Goal: Information Seeking & Learning: Learn about a topic

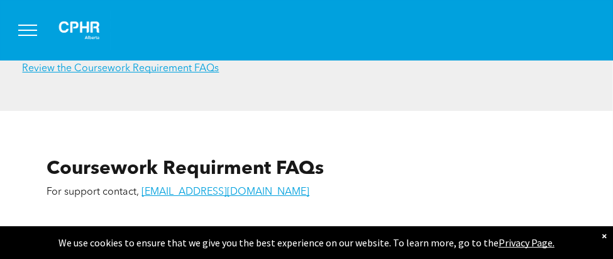
scroll to position [2327, 0]
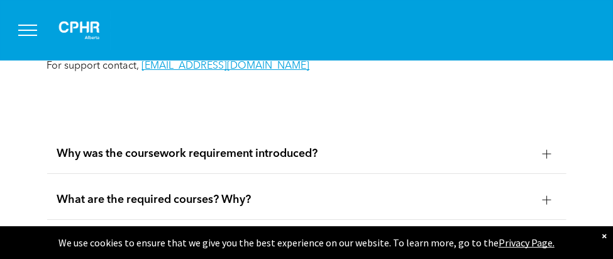
click at [309, 134] on div "Why was the coursework requirement introduced?" at bounding box center [307, 154] width 520 height 40
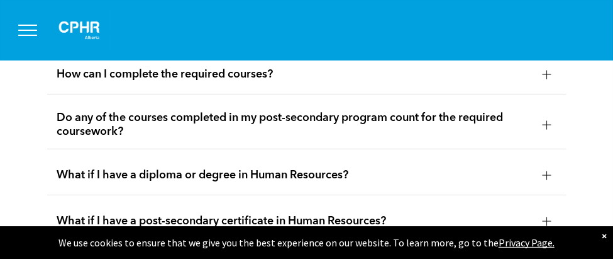
scroll to position [2579, 0]
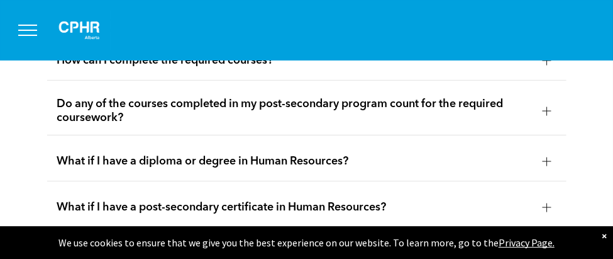
click at [357, 200] on span "What if I have a post-secondary certificate in Human Resources?" at bounding box center [295, 207] width 476 height 14
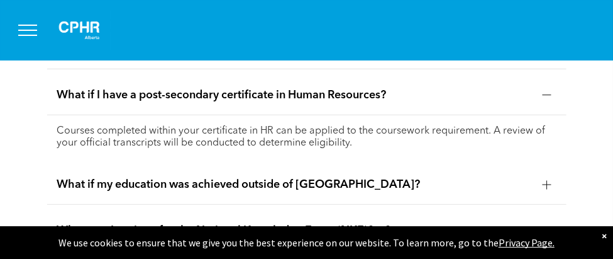
scroll to position [2638, 0]
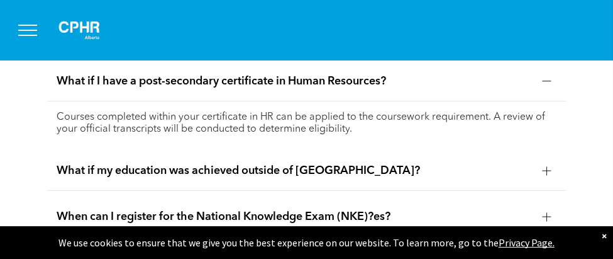
click at [323, 151] on div "What if my education was achieved outside of Canada?" at bounding box center [307, 171] width 520 height 40
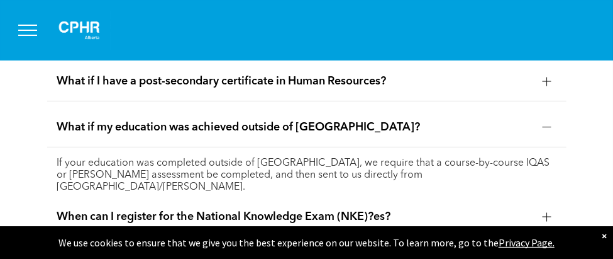
click at [82, 23] on img at bounding box center [79, 30] width 63 height 40
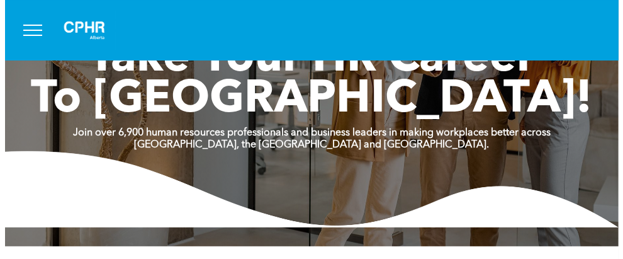
scroll to position [63, 0]
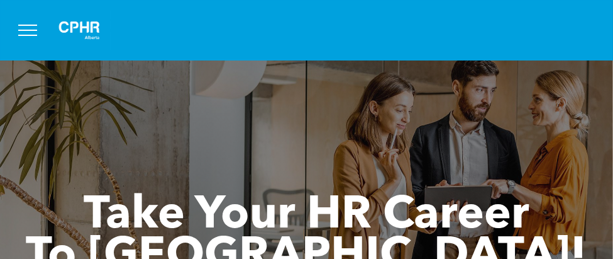
click at [34, 33] on button "menu" at bounding box center [27, 30] width 33 height 33
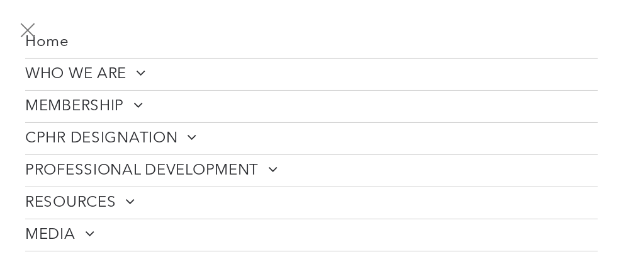
click at [157, 138] on span "CPHR DESIGNATION" at bounding box center [111, 138] width 172 height 19
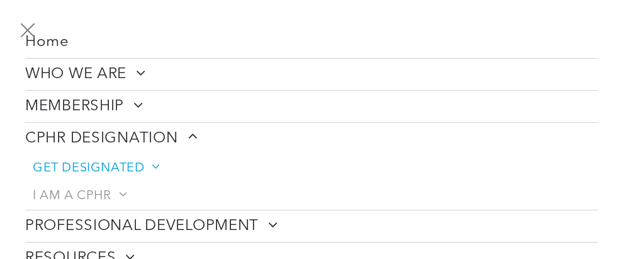
click at [120, 167] on span "GET DESIGNATED" at bounding box center [96, 167] width 126 height 15
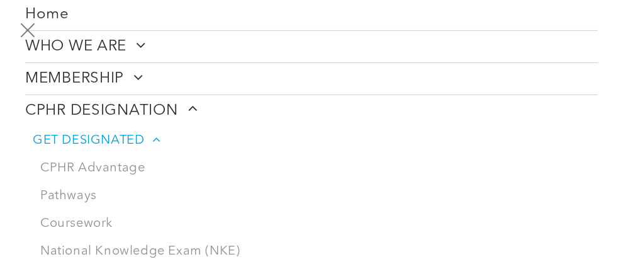
scroll to position [126, 0]
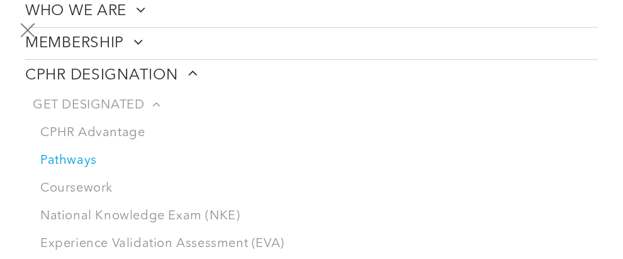
click at [82, 160] on link "Pathways" at bounding box center [315, 161] width 565 height 28
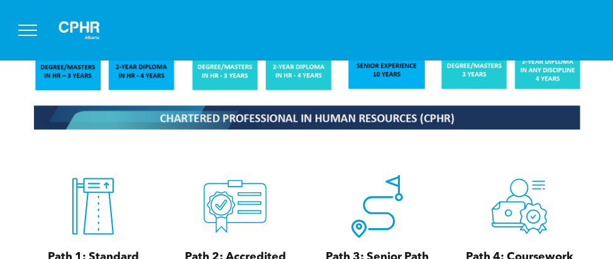
scroll to position [1258, 0]
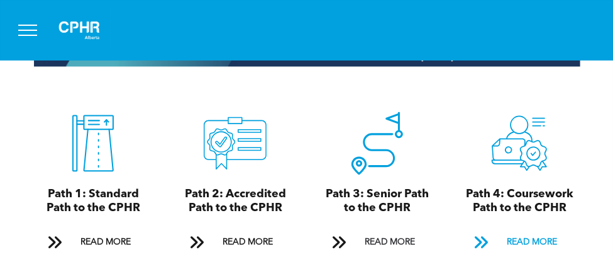
click at [532, 230] on span "READ MORE" at bounding box center [532, 241] width 59 height 23
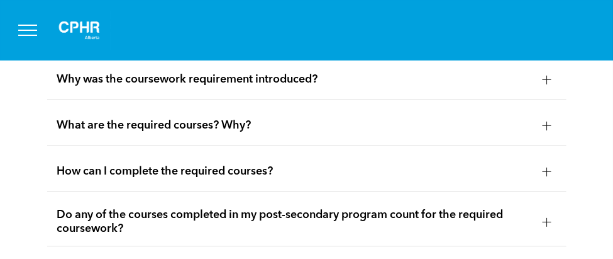
scroll to position [4098, 0]
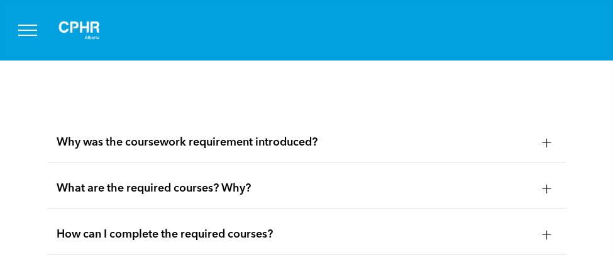
click at [292, 135] on span "Why was the coursework requirement introduced?" at bounding box center [295, 142] width 476 height 14
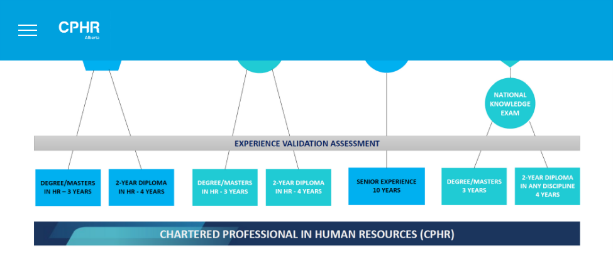
scroll to position [953, 0]
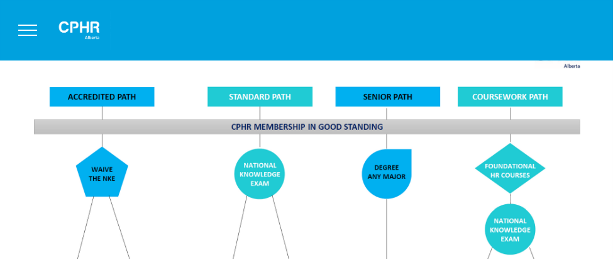
drag, startPoint x: 99, startPoint y: 147, endPoint x: 97, endPoint y: 95, distance: 52.2
click at [99, 147] on img at bounding box center [307, 209] width 562 height 338
click at [104, 81] on img at bounding box center [307, 209] width 562 height 338
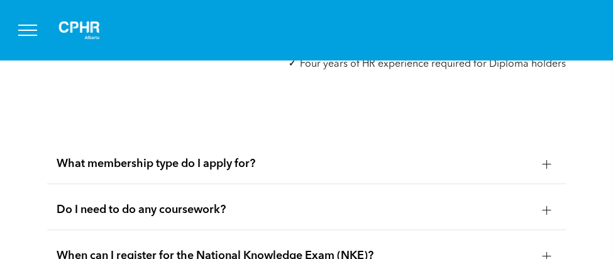
scroll to position [1708, 0]
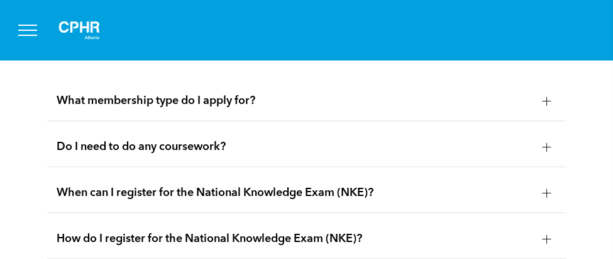
click at [211, 140] on span "Do I need to do any coursework?" at bounding box center [295, 147] width 476 height 14
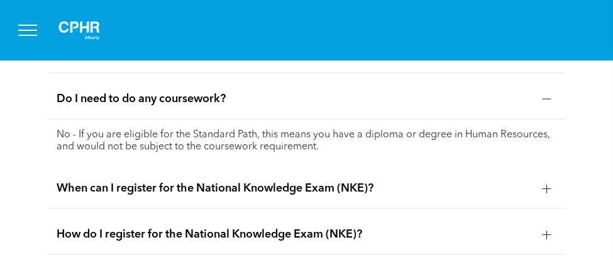
scroll to position [1771, 0]
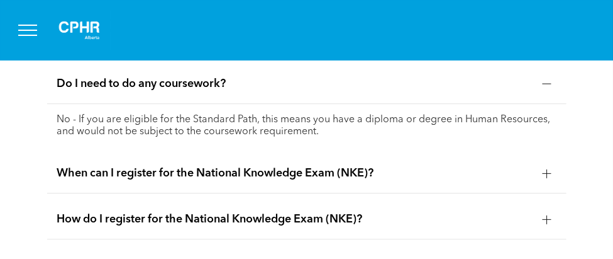
click at [225, 166] on span "When can I register for the National Knowledge Exam (NKE)?" at bounding box center [295, 173] width 476 height 14
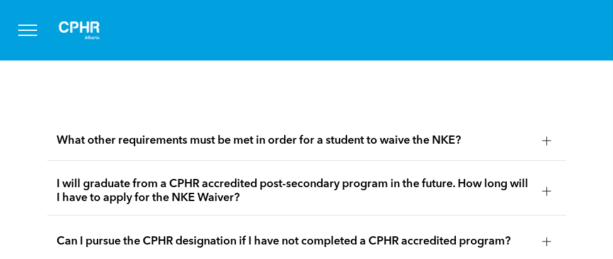
scroll to position [2211, 0]
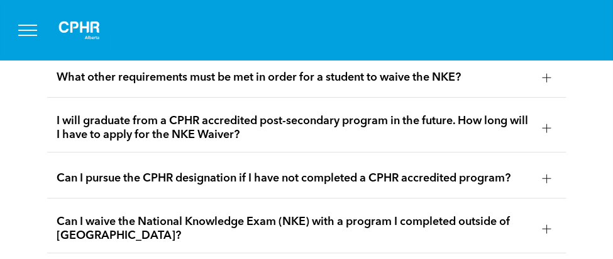
click at [304, 171] on span "Can I pursue the CPHR designation if I have not completed a CPHR accredited pro…" at bounding box center [295, 178] width 476 height 14
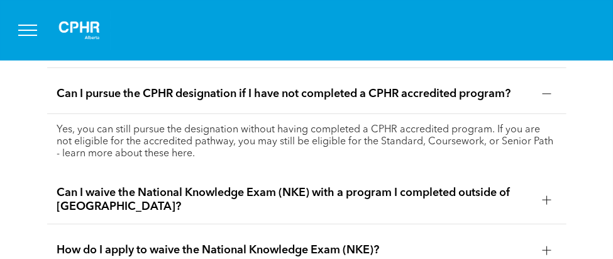
scroll to position [2337, 0]
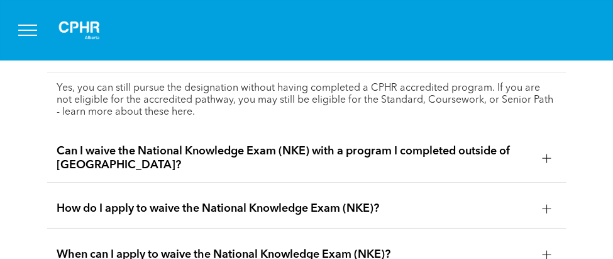
click at [326, 144] on span "Can I waive the National Knowledge Exam (NKE) with a program I completed outsid…" at bounding box center [295, 158] width 476 height 28
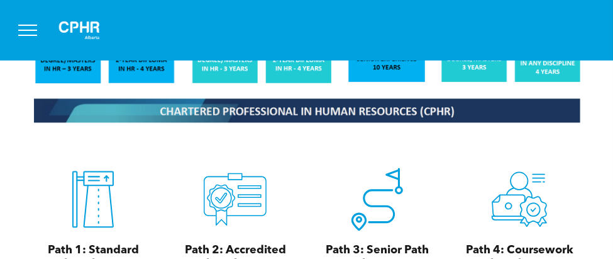
scroll to position [1330, 0]
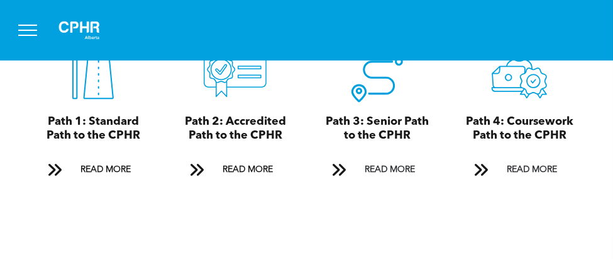
click at [404, 116] on span "Path 3: Senior Path to the CPHR" at bounding box center [377, 128] width 103 height 25
click at [400, 158] on span "READ MORE" at bounding box center [389, 169] width 59 height 23
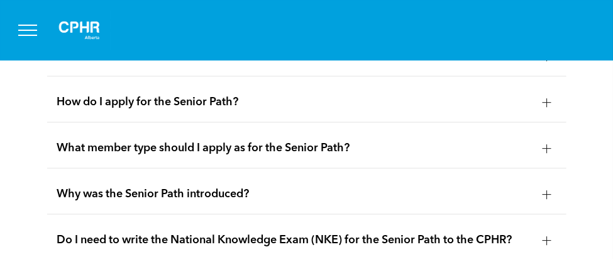
scroll to position [3635, 0]
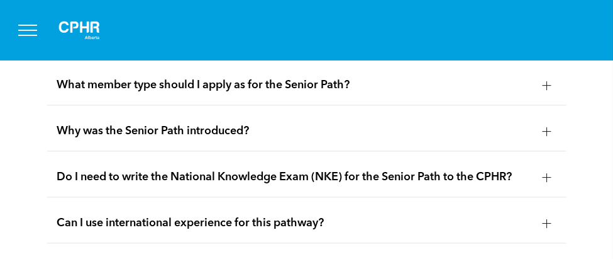
click at [397, 170] on span "Do I need to write the National Knowledge Exam (NKE) for the Senior Path to the…" at bounding box center [295, 177] width 476 height 14
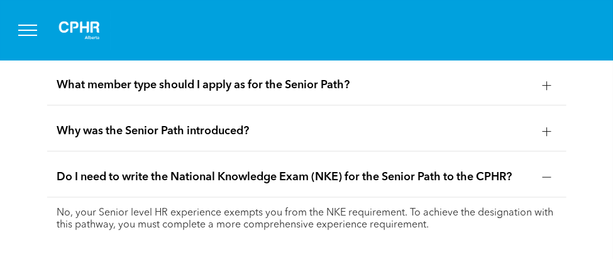
click at [397, 170] on span "Do I need to write the National Knowledge Exam (NKE) for the Senior Path to the…" at bounding box center [295, 177] width 476 height 14
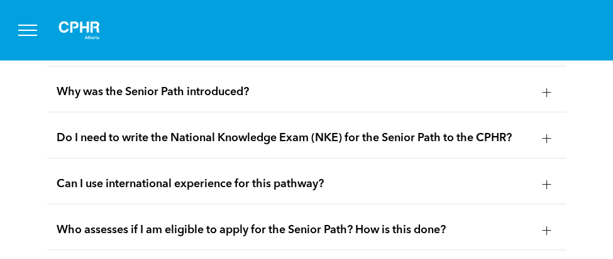
scroll to position [3698, 0]
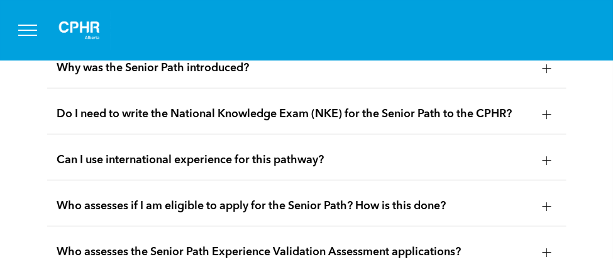
click at [295, 153] on span "Can I use international experience for this pathway?" at bounding box center [295, 160] width 476 height 14
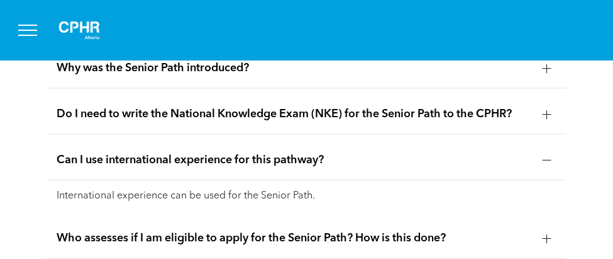
click at [297, 153] on span "Can I use international experience for this pathway?" at bounding box center [295, 160] width 476 height 14
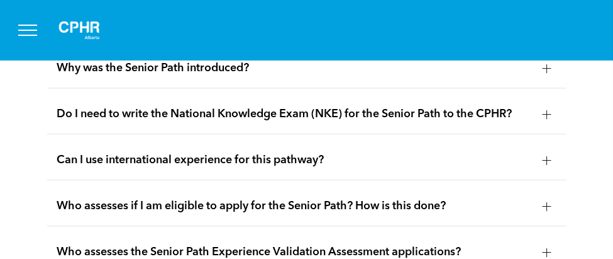
click at [369, 186] on div "Who assesses if I am eligible to apply for the Senior Path? How is this done?" at bounding box center [307, 206] width 520 height 40
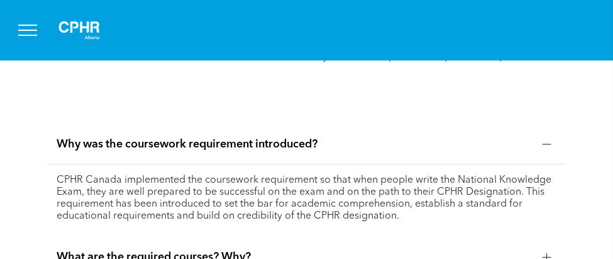
scroll to position [4264, 0]
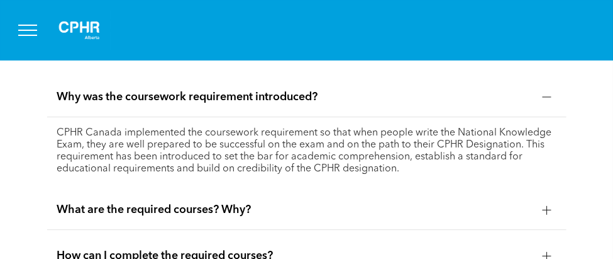
click at [173, 203] on span "What are the required courses? Why?" at bounding box center [295, 210] width 476 height 14
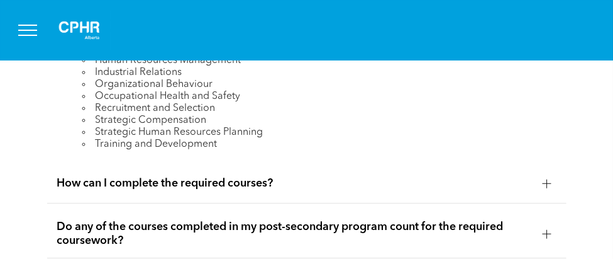
scroll to position [4453, 0]
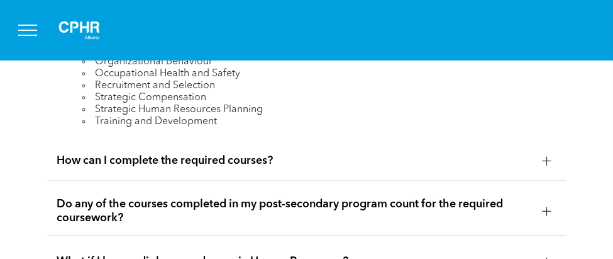
click at [246, 141] on div "How can I complete the required courses?" at bounding box center [307, 161] width 520 height 40
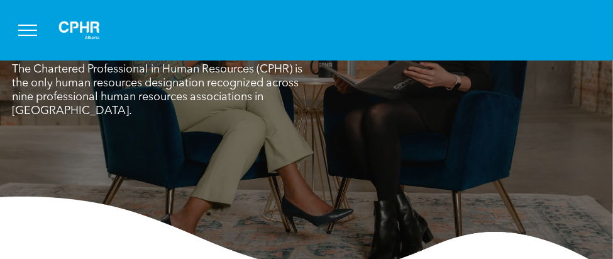
scroll to position [63, 0]
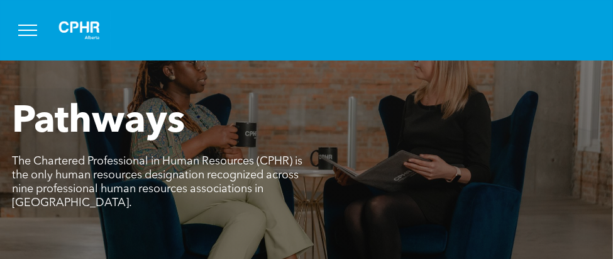
scroll to position [63, 0]
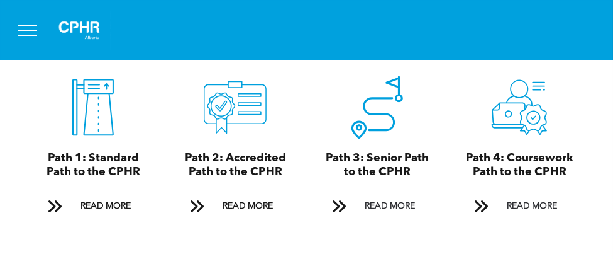
scroll to position [1306, 0]
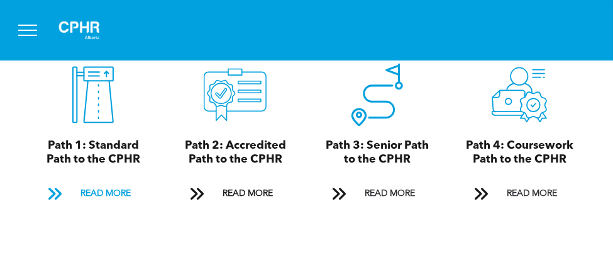
click at [106, 182] on span "READ MORE" at bounding box center [105, 193] width 59 height 23
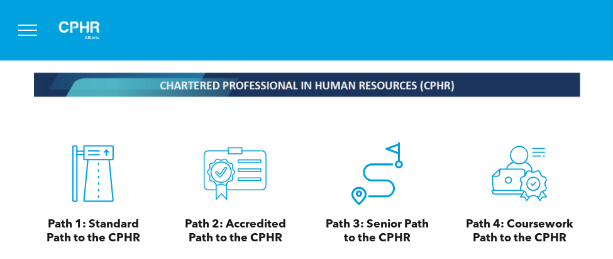
scroll to position [1298, 0]
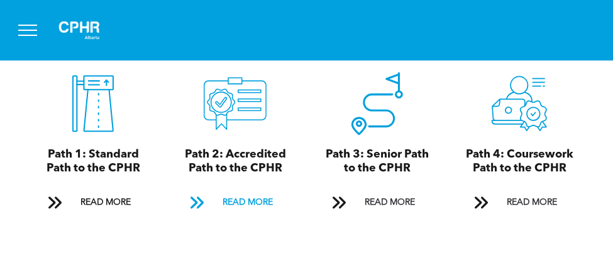
click at [251, 191] on span "READ MORE" at bounding box center [247, 202] width 59 height 23
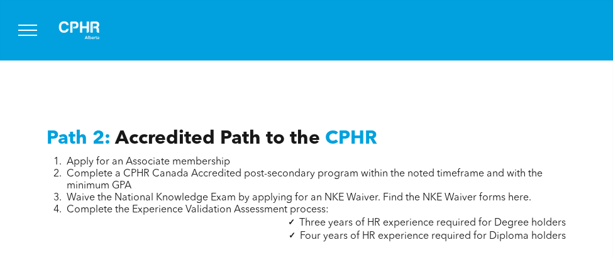
scroll to position [1944, 0]
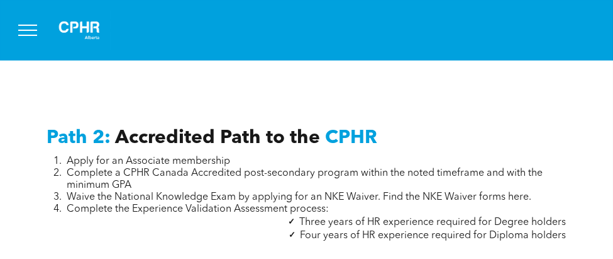
click at [522, 192] on span "Waive the National Knowledge Exam by applying for an NKE Waiver. Find the NKE W…" at bounding box center [299, 197] width 465 height 10
drag, startPoint x: 502, startPoint y: 179, endPoint x: 424, endPoint y: 179, distance: 78.0
click at [499, 192] on span "Waive the National Knowledge Exam by applying for an NKE Waiver. Find the NKE W…" at bounding box center [299, 197] width 465 height 10
click at [421, 192] on span "Waive the National Knowledge Exam by applying for an NKE Waiver. Find the NKE W…" at bounding box center [299, 197] width 465 height 10
drag, startPoint x: 401, startPoint y: 179, endPoint x: 391, endPoint y: 179, distance: 10.1
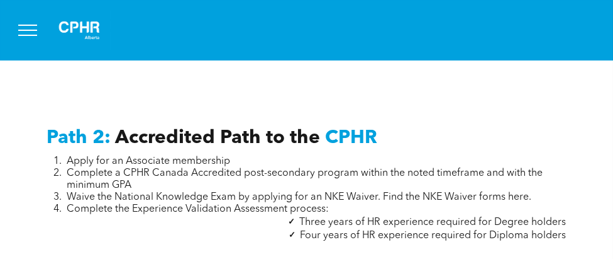
click at [400, 192] on span "Waive the National Knowledge Exam by applying for an NKE Waiver. Find the NKE W…" at bounding box center [299, 197] width 465 height 10
drag, startPoint x: 391, startPoint y: 179, endPoint x: 300, endPoint y: 179, distance: 90.6
click at [390, 192] on span "Waive the National Knowledge Exam by applying for an NKE Waiver. Find the NKE W…" at bounding box center [299, 197] width 465 height 10
drag, startPoint x: 257, startPoint y: 187, endPoint x: 270, endPoint y: 185, distance: 13.3
click at [259, 204] on span "Complete the Experience Validation Assessment process:" at bounding box center [198, 209] width 262 height 10
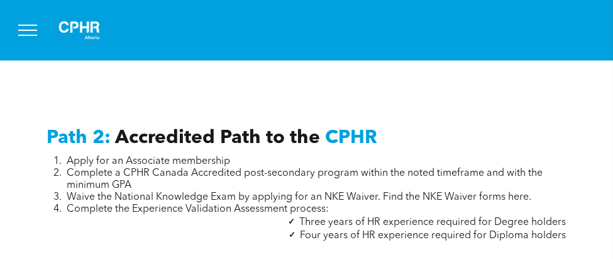
drag, startPoint x: 422, startPoint y: 177, endPoint x: 410, endPoint y: 177, distance: 12.0
click at [422, 192] on span "Waive the National Knowledge Exam by applying for an NKE Waiver. Find the NKE W…" at bounding box center [299, 197] width 465 height 10
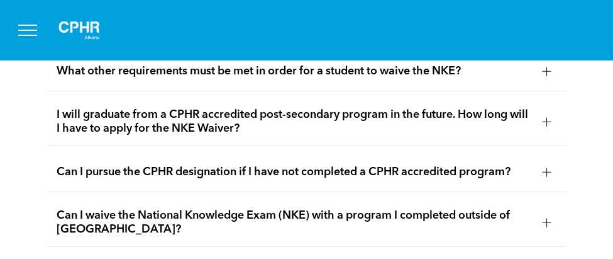
scroll to position [2132, 0]
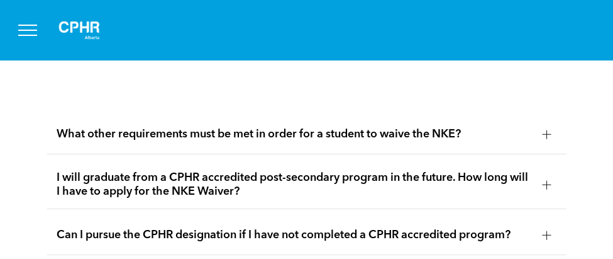
click at [389, 127] on span "What other requirements must be met in order for a student to waive the NKE?" at bounding box center [295, 134] width 476 height 14
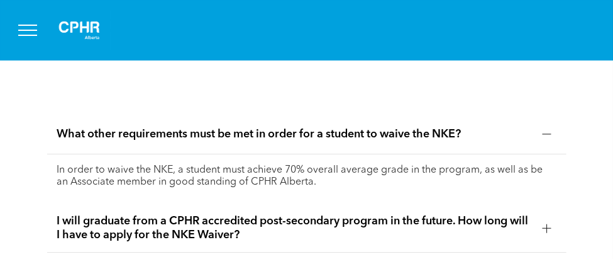
click at [389, 127] on span "What other requirements must be met in order for a student to waive the NKE?" at bounding box center [295, 134] width 476 height 14
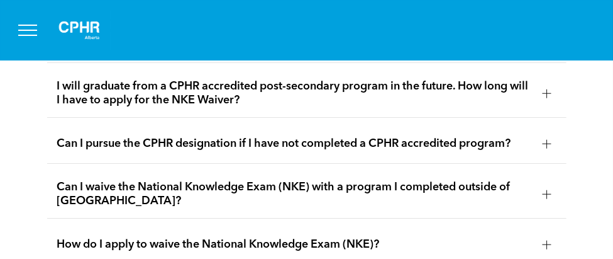
scroll to position [2258, 0]
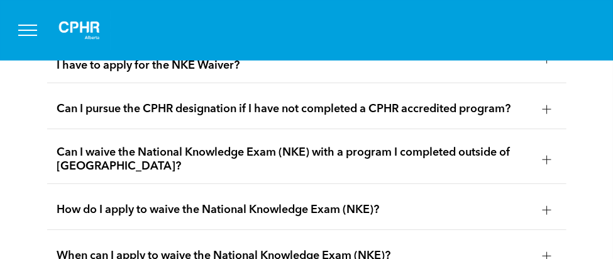
click at [381, 145] on span "Can I waive the National Knowledge Exam (NKE) with a program I completed outsid…" at bounding box center [295, 159] width 476 height 28
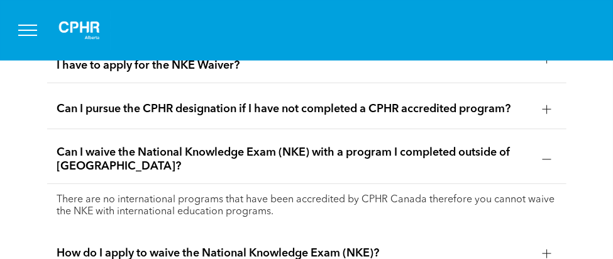
click at [381, 145] on span "Can I waive the National Knowledge Exam (NKE) with a program I completed outsid…" at bounding box center [295, 159] width 476 height 28
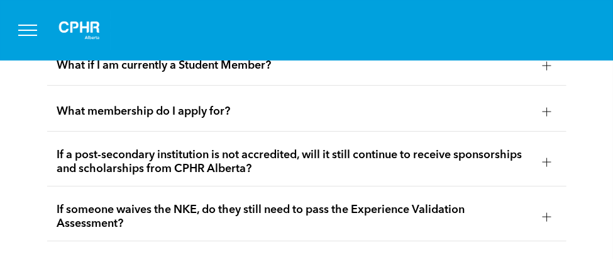
scroll to position [2510, 0]
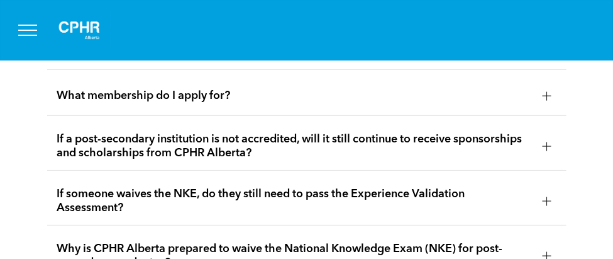
click at [240, 187] on span "If someone waives the NKE, do they still need to pass the Experience Validation…" at bounding box center [295, 201] width 476 height 28
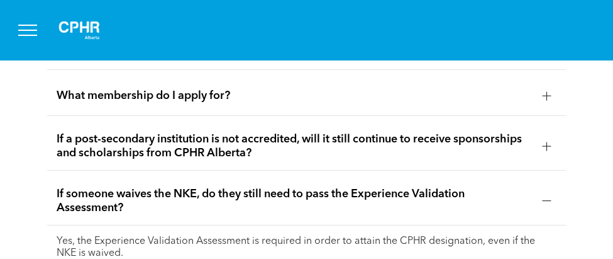
click at [240, 187] on span "If someone waives the NKE, do they still need to pass the Experience Validation…" at bounding box center [295, 201] width 476 height 28
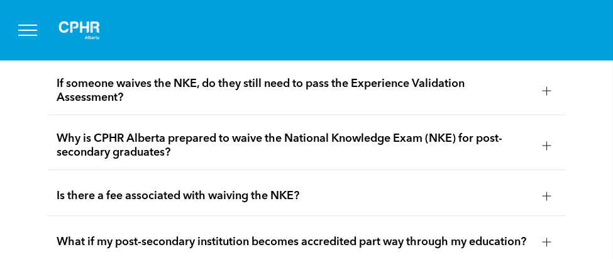
scroll to position [2636, 0]
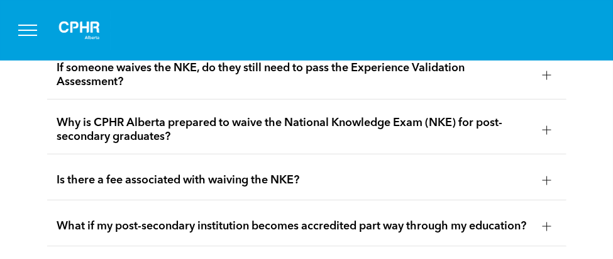
click at [304, 116] on span "Why is CPHR Alberta prepared to waive the National Knowledge Exam (NKE) for pos…" at bounding box center [295, 130] width 476 height 28
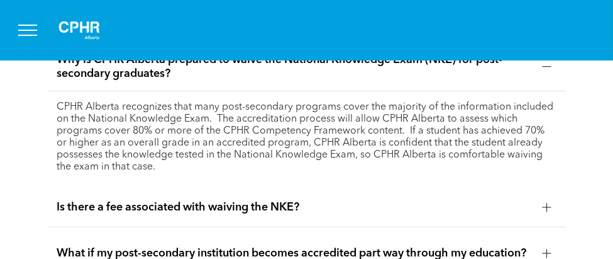
scroll to position [2761, 0]
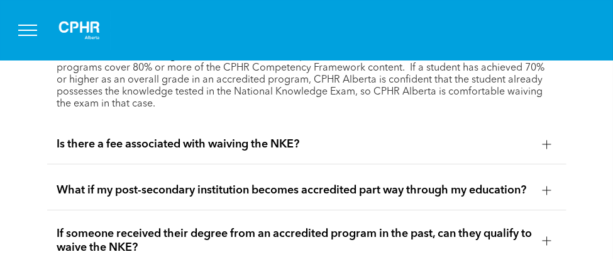
click at [274, 125] on div "Is there a fee associated with waiving the NKE?" at bounding box center [307, 145] width 520 height 40
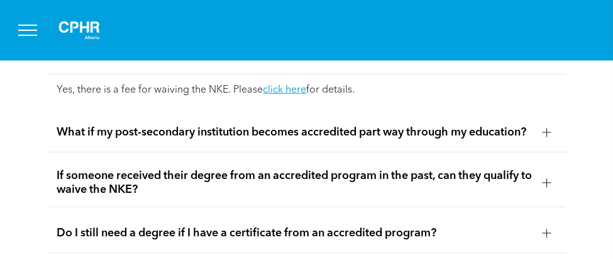
click at [292, 125] on span "What if my post-secondary institution becomes accredited part way through my ed…" at bounding box center [295, 132] width 476 height 14
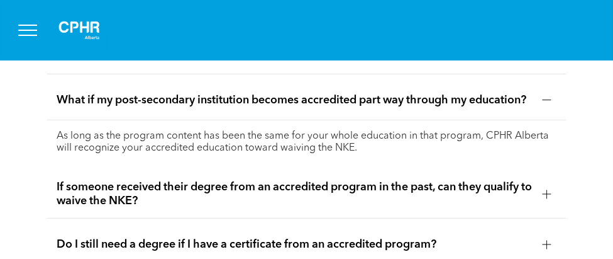
click at [292, 120] on div "As long as the program content has been the same for your whole education in th…" at bounding box center [307, 142] width 520 height 44
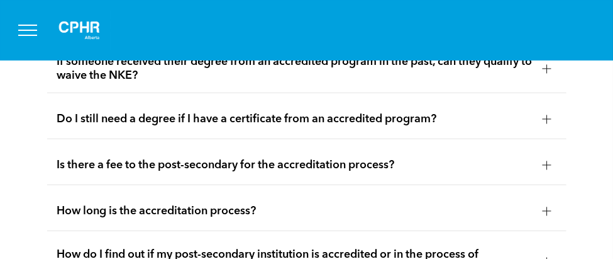
scroll to position [2887, 0]
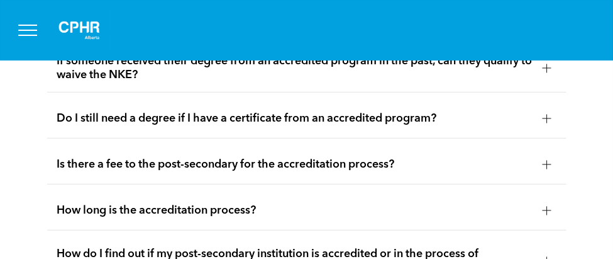
click at [299, 111] on span "Do I still need a degree if I have a certificate from an accredited program?" at bounding box center [295, 118] width 476 height 14
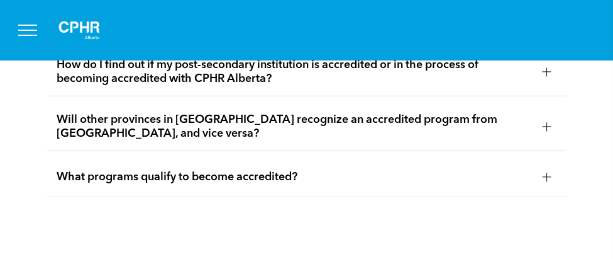
click at [257, 170] on span "What programs qualify to become accredited?" at bounding box center [295, 177] width 476 height 14
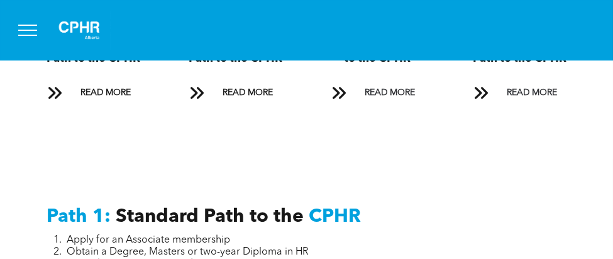
scroll to position [1291, 0]
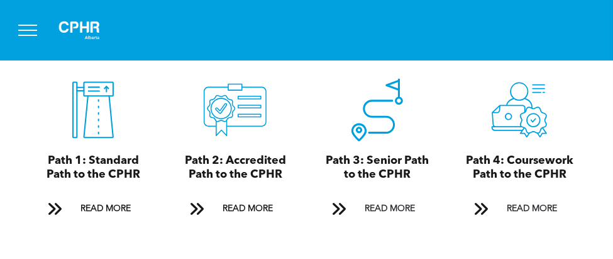
click at [494, 155] on span "Path 4: Coursework Path to the CPHR" at bounding box center [520, 167] width 108 height 25
click at [508, 197] on span "READ MORE" at bounding box center [532, 208] width 59 height 23
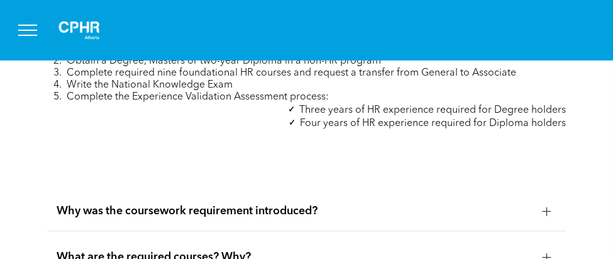
scroll to position [4153, 0]
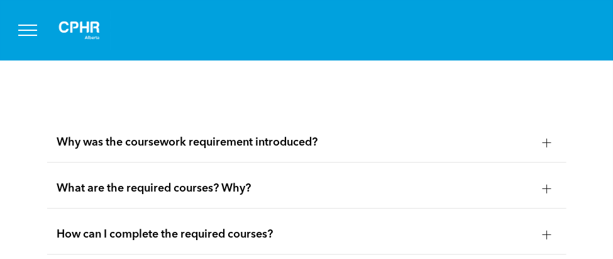
click at [286, 135] on span "Why was the coursework requirement introduced?" at bounding box center [295, 142] width 476 height 14
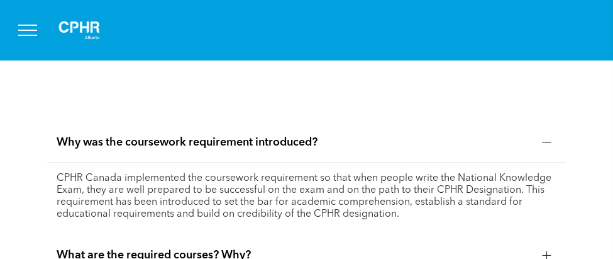
click at [288, 135] on span "Why was the coursework requirement introduced?" at bounding box center [295, 142] width 476 height 14
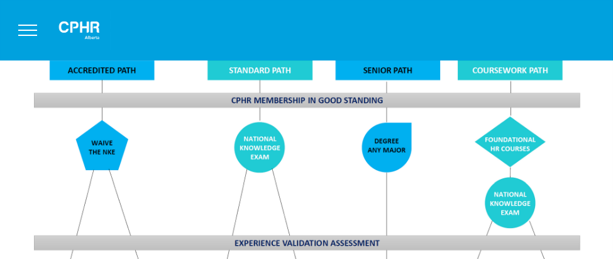
scroll to position [1006, 0]
